Goal: Transaction & Acquisition: Purchase product/service

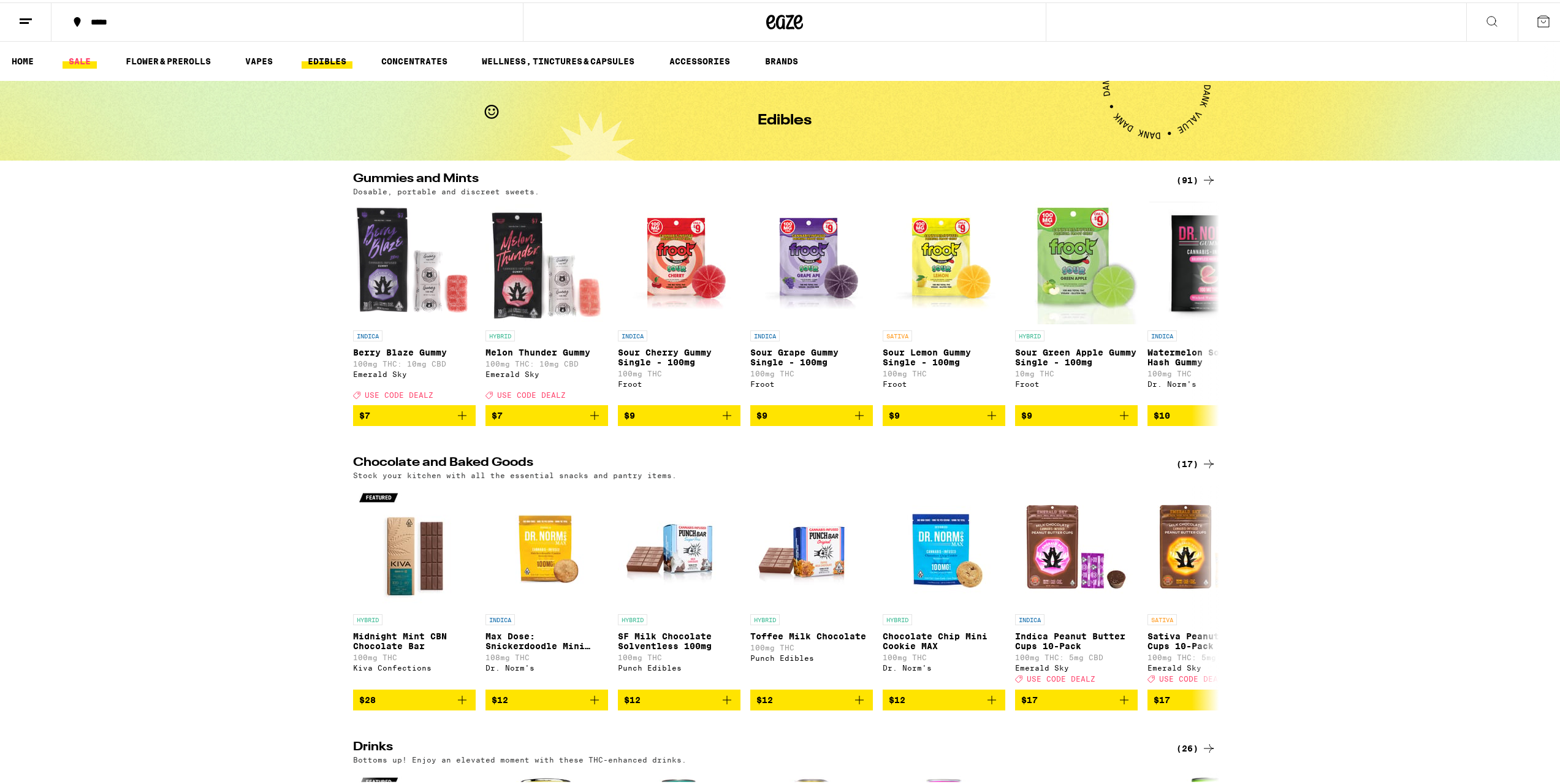
click at [78, 57] on link "SALE" at bounding box center [80, 58] width 34 height 15
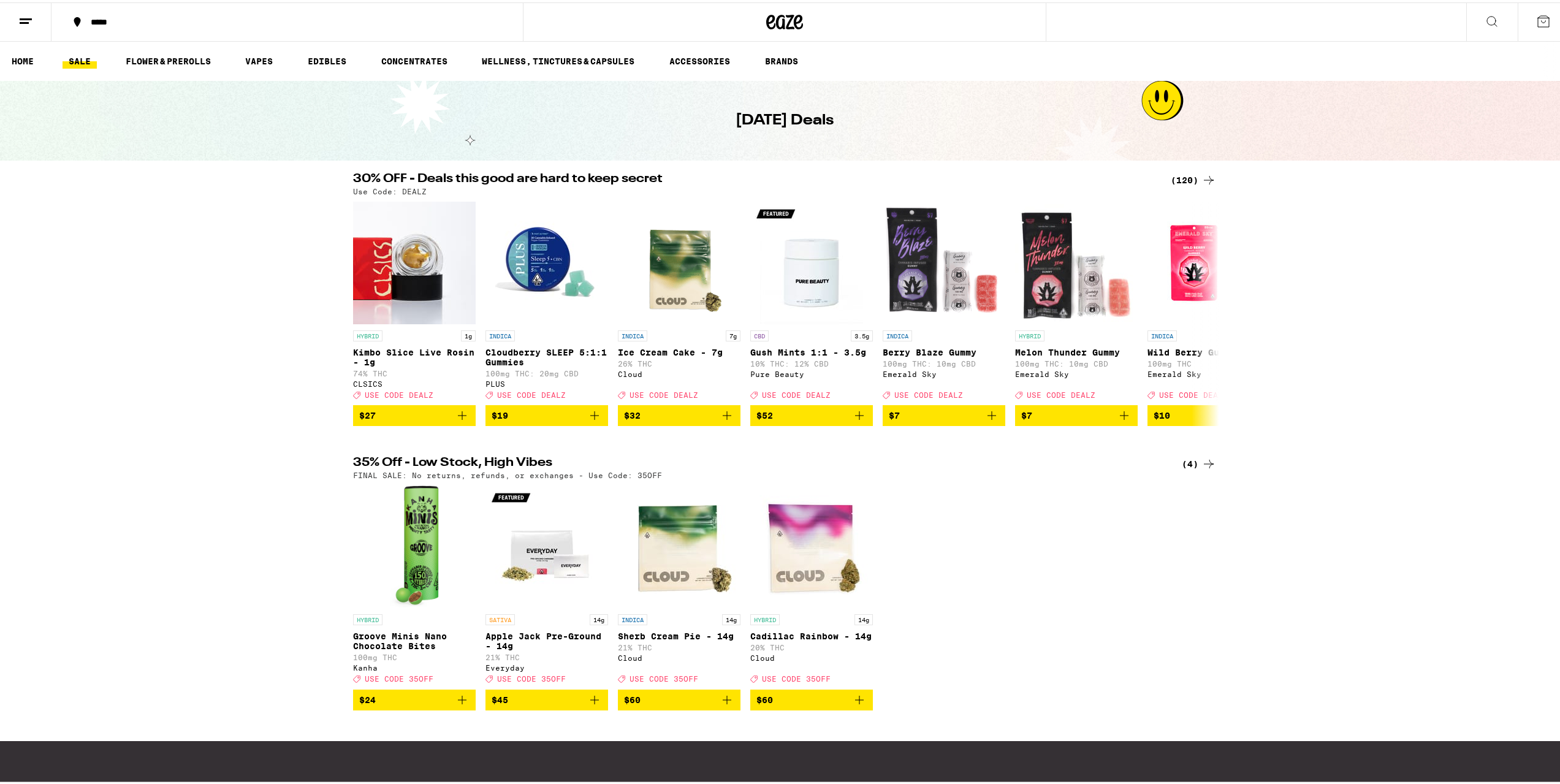
click at [1178, 180] on div "(120)" at bounding box center [1193, 177] width 46 height 15
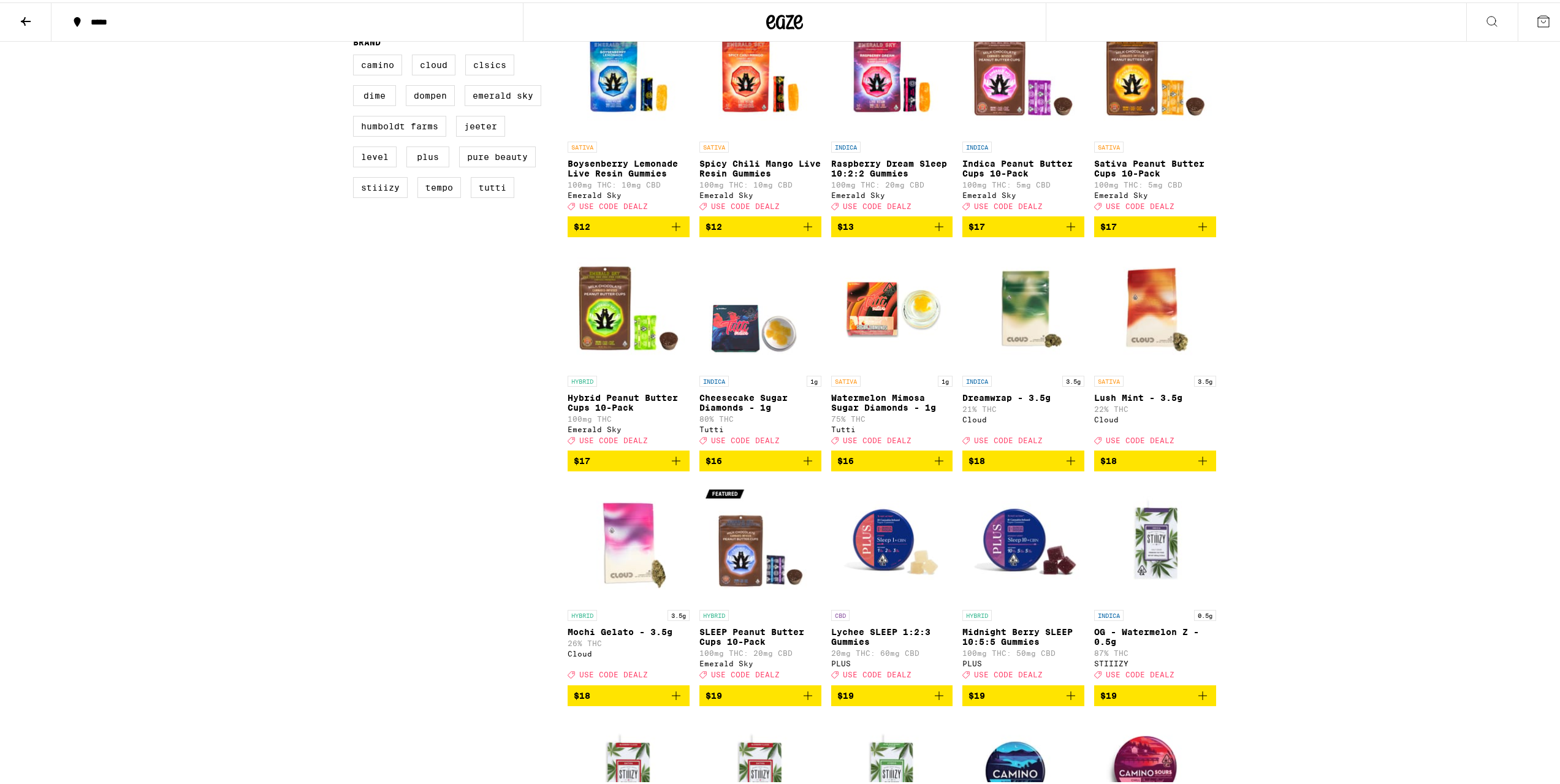
scroll to position [735, 0]
